Goal: Obtain resource: Obtain resource

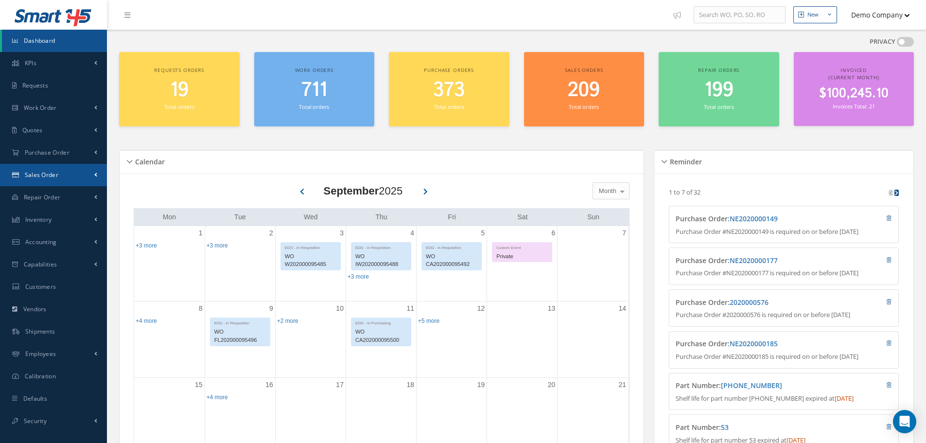
click at [65, 179] on link "Sales Order" at bounding box center [53, 175] width 107 height 22
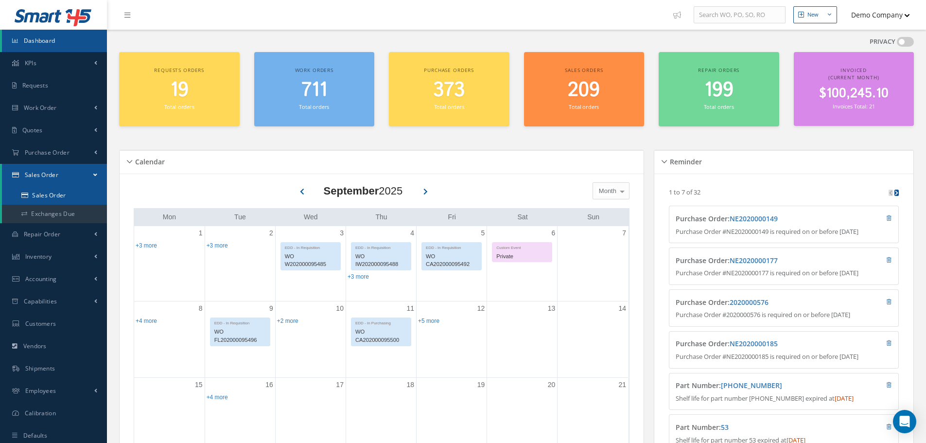
click at [68, 200] on link "Sales Order" at bounding box center [54, 195] width 105 height 18
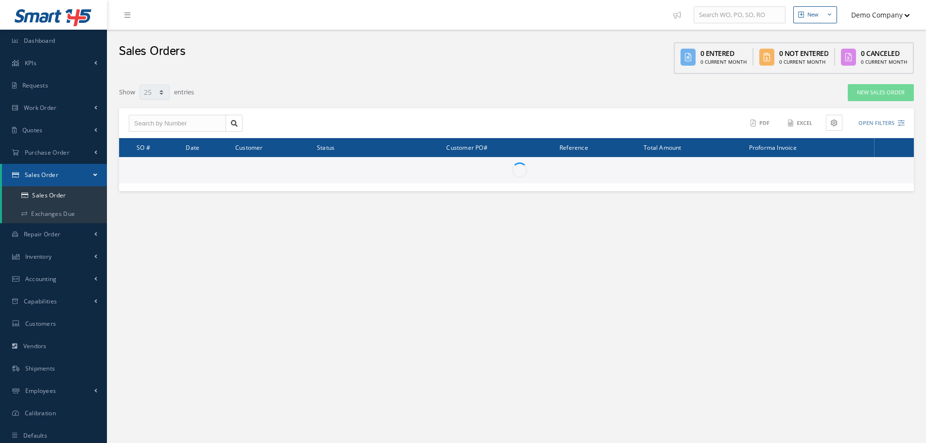
select select "25"
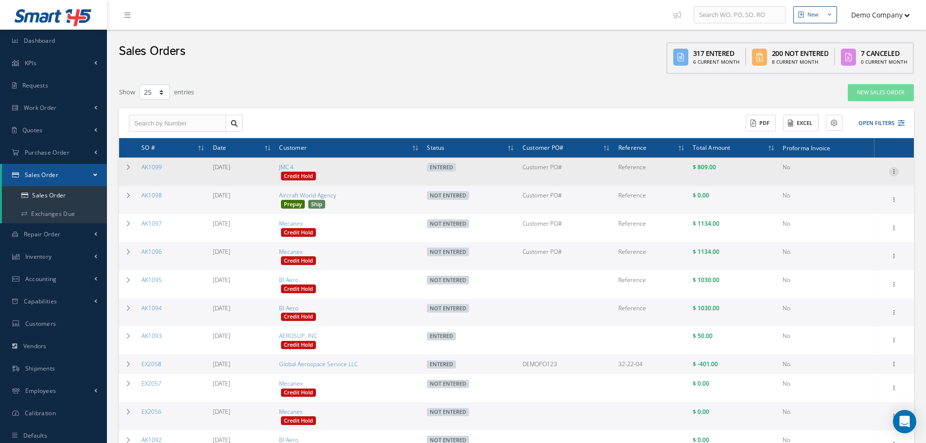
click at [897, 168] on icon at bounding box center [894, 171] width 10 height 8
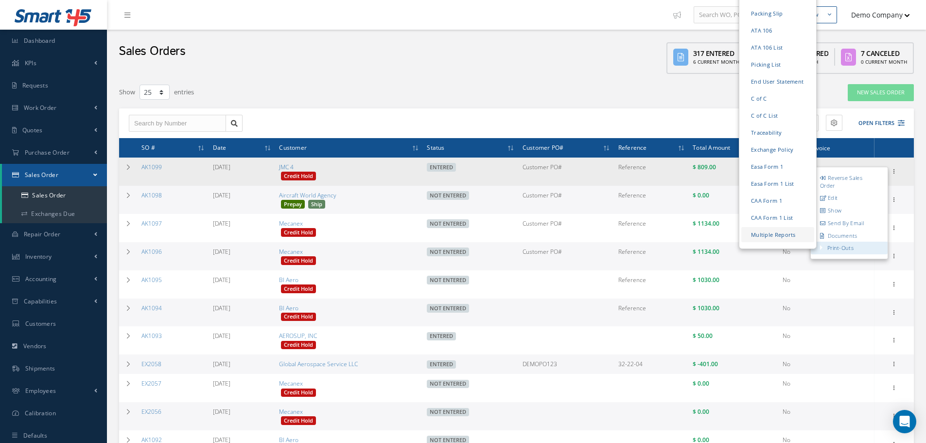
click at [778, 237] on link "Multiple Reports" at bounding box center [778, 234] width 73 height 15
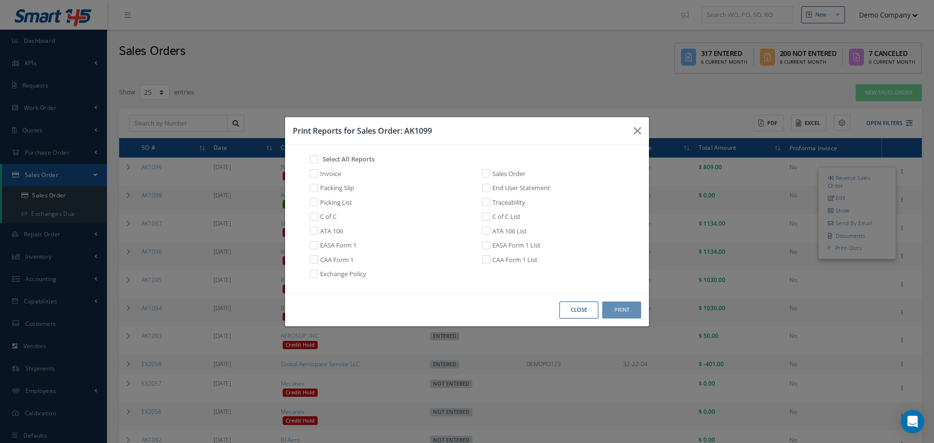
click at [318, 189] on label at bounding box center [319, 187] width 2 height 9
click at [311, 189] on input "checkbox" at bounding box center [312, 187] width 6 height 6
click at [326, 188] on link "Packing Slip" at bounding box center [337, 188] width 34 height 10
checkbox input "false"
drag, startPoint x: 633, startPoint y: 129, endPoint x: 626, endPoint y: 129, distance: 6.8
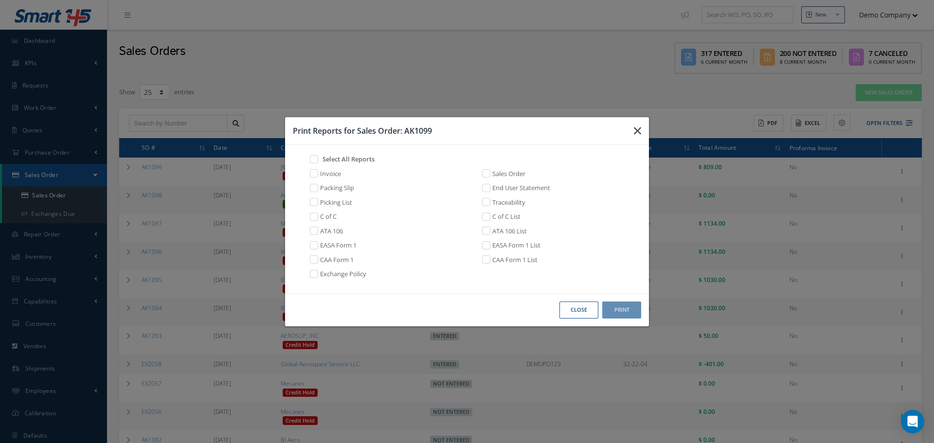
click at [626, 129] on button "button" at bounding box center [637, 130] width 23 height 27
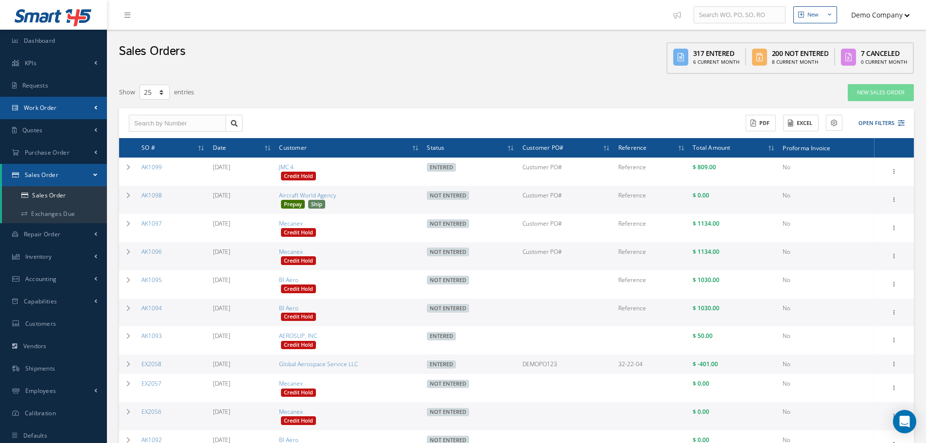
click at [63, 112] on link "Work Order" at bounding box center [53, 108] width 107 height 22
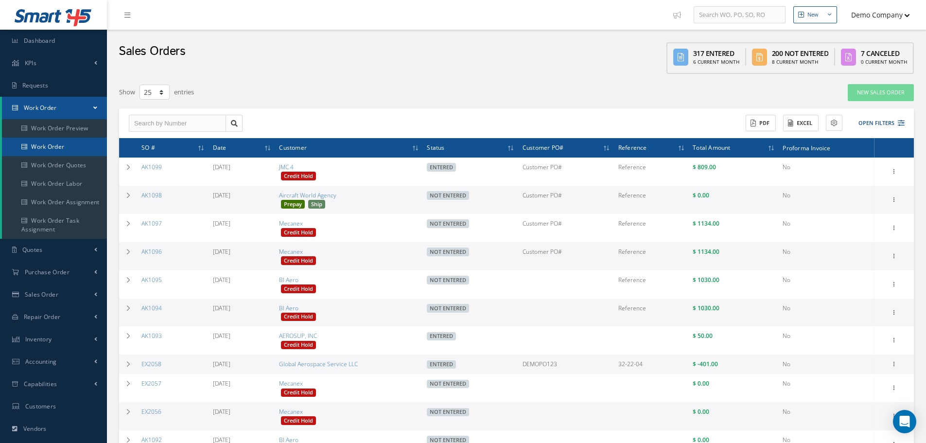
click at [59, 147] on link "Work Order" at bounding box center [54, 147] width 105 height 18
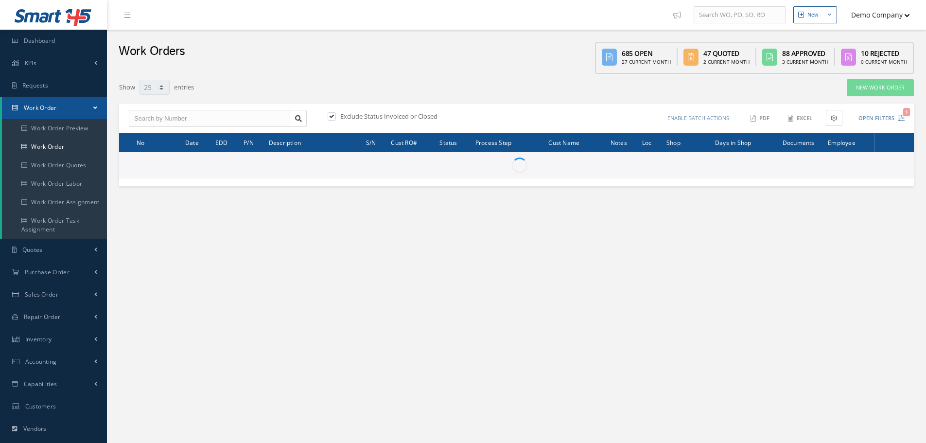
select select "25"
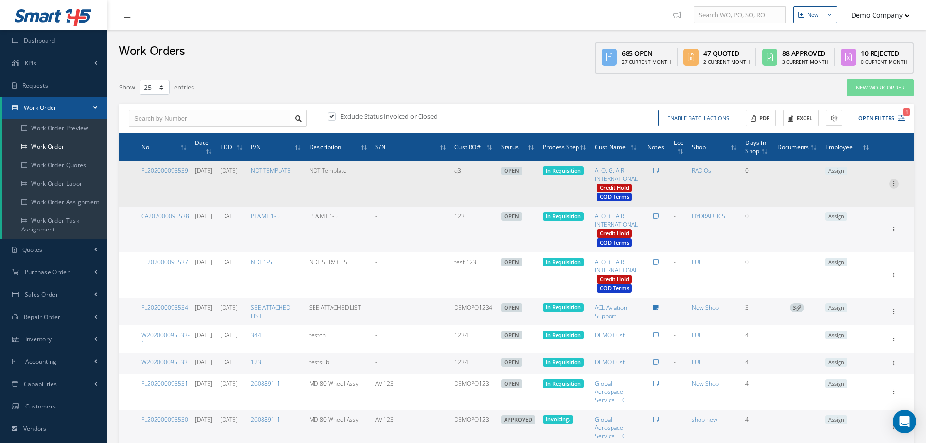
click at [894, 186] on icon at bounding box center [894, 183] width 10 height 8
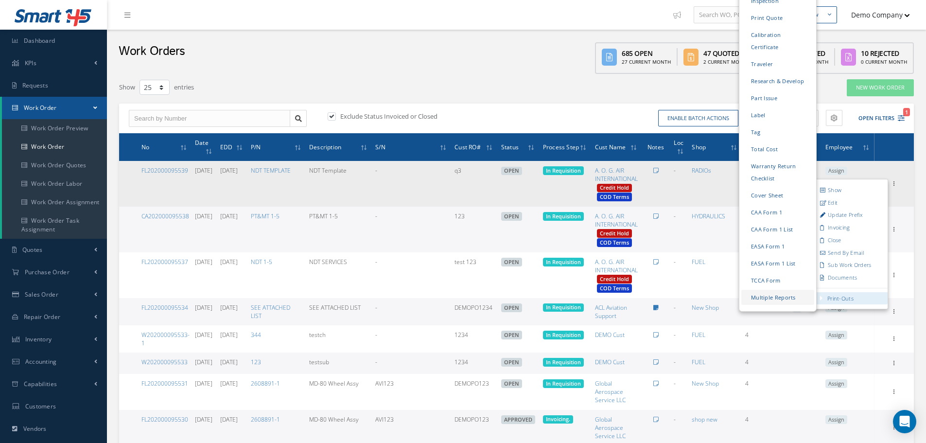
click at [781, 291] on link "Multiple Reports" at bounding box center [778, 297] width 73 height 15
